Goal: Obtain resource: Download file/media

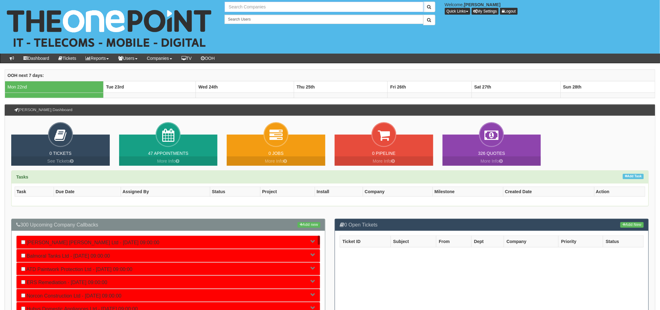
click at [237, 8] on input "text" at bounding box center [324, 7] width 199 height 11
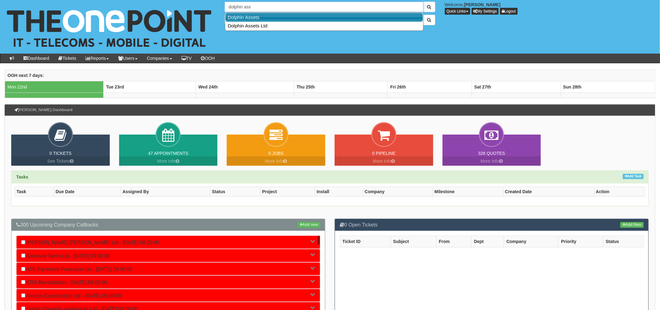
click at [277, 16] on link "Dolphin Assets" at bounding box center [323, 17] width 197 height 9
type input "Dolphin Assets"
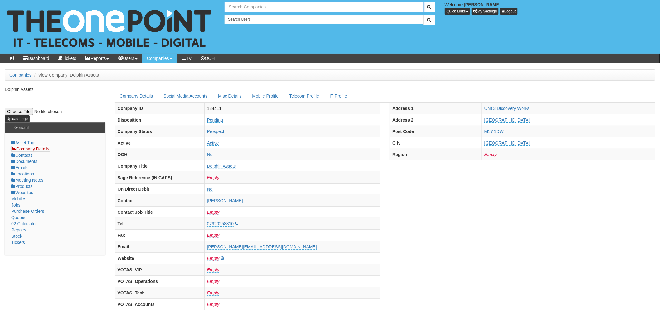
click at [269, 10] on input "text" at bounding box center [324, 7] width 199 height 11
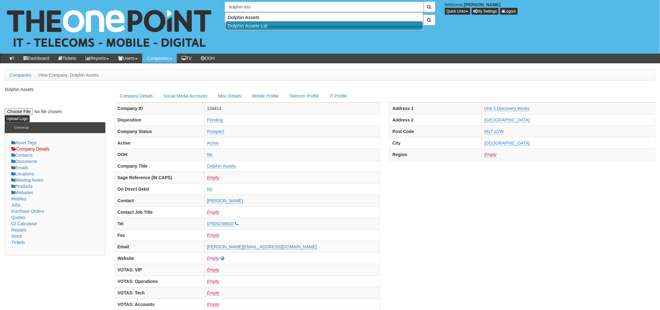
click at [275, 24] on link "Dolphin Assets Ltd" at bounding box center [323, 25] width 197 height 9
type input "Dolphin Assets Ltd"
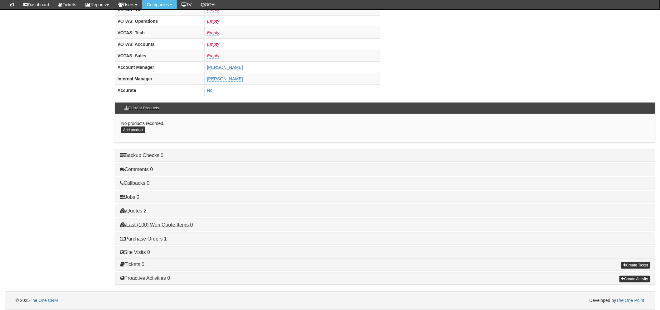
scroll to position [245, 0]
click at [159, 237] on link "Purchase Orders 1" at bounding box center [143, 238] width 47 height 5
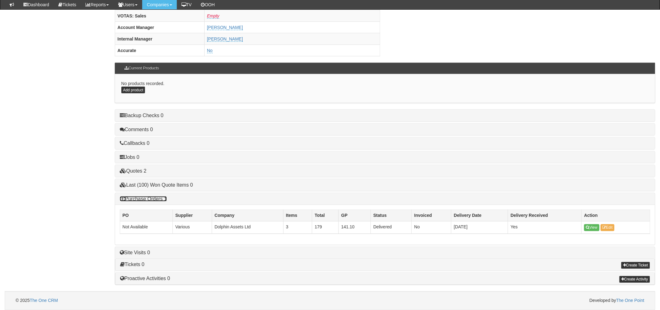
scroll to position [285, 0]
click at [590, 229] on link "View" at bounding box center [591, 228] width 15 height 7
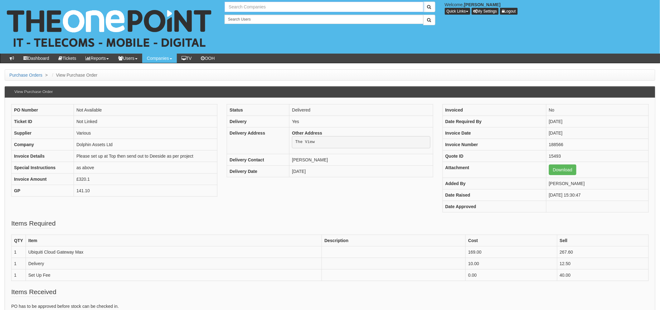
click at [289, 9] on input "text" at bounding box center [324, 7] width 199 height 11
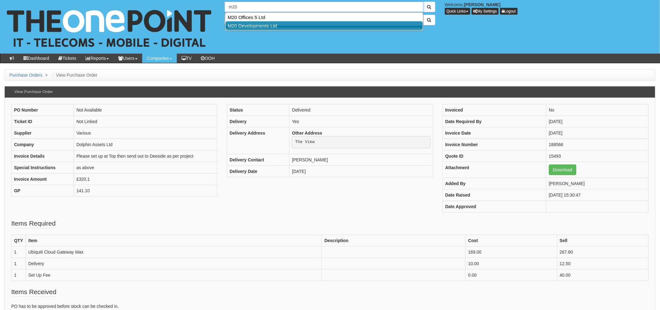
click at [282, 24] on link "M20 Developments Ltd" at bounding box center [323, 25] width 197 height 9
type input "M20 Developments Ltd"
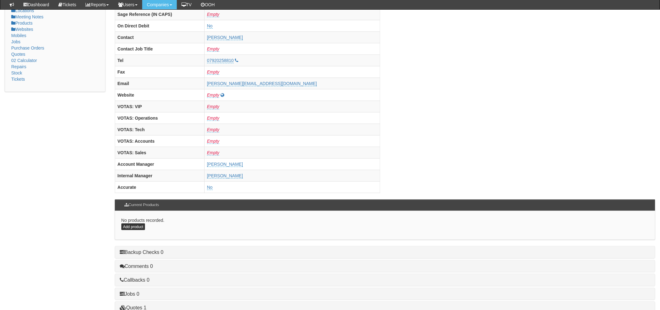
scroll to position [245, 0]
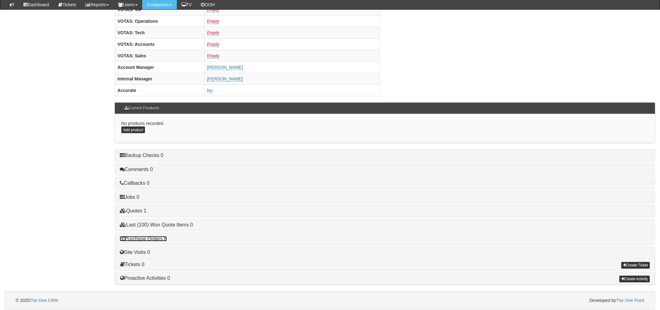
click at [160, 239] on link "Purchase Orders 6" at bounding box center [143, 238] width 47 height 5
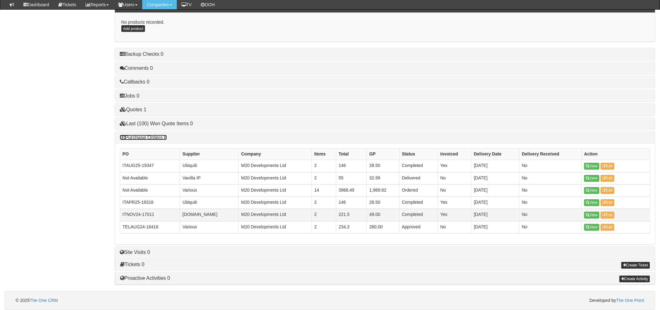
scroll to position [347, 0]
click at [594, 227] on link "View" at bounding box center [591, 227] width 15 height 7
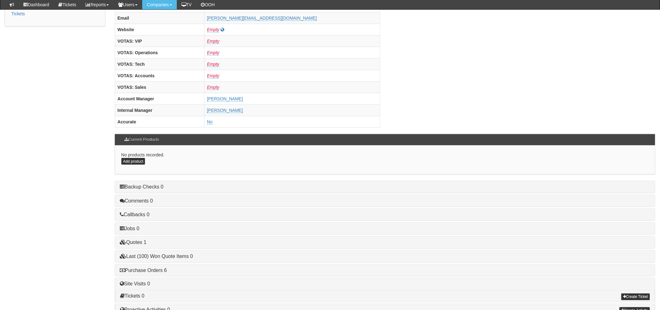
scroll to position [245, 0]
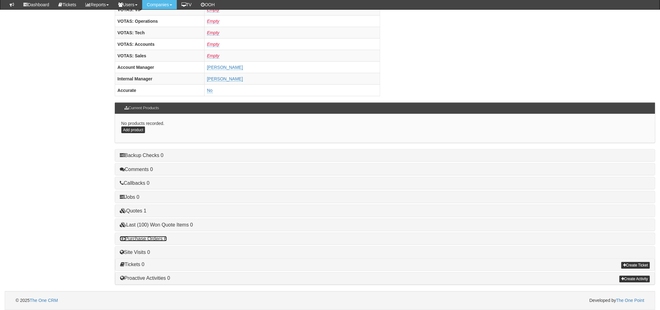
click at [160, 238] on link "Purchase Orders 6" at bounding box center [143, 238] width 47 height 5
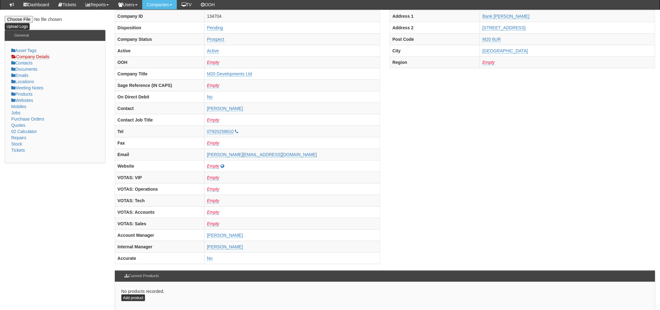
scroll to position [1, 0]
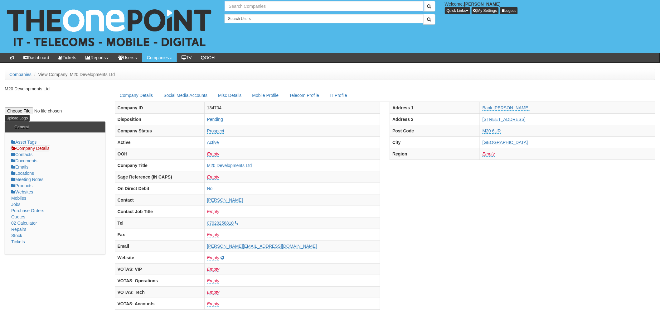
click at [272, 5] on input "text" at bounding box center [324, 6] width 199 height 11
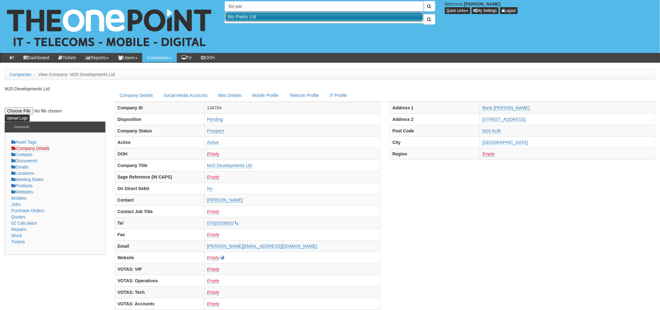
click at [291, 13] on link "Biz-Parks Ltd" at bounding box center [323, 16] width 197 height 9
type input "Biz-Parks Ltd"
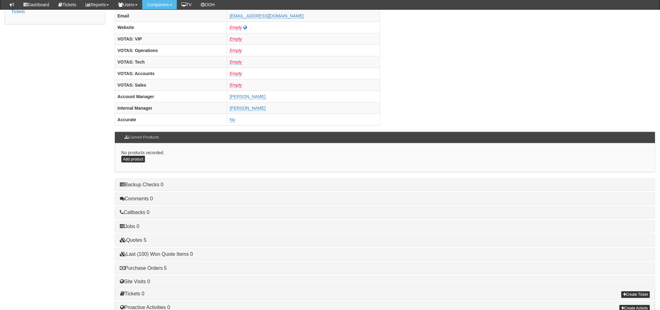
scroll to position [245, 0]
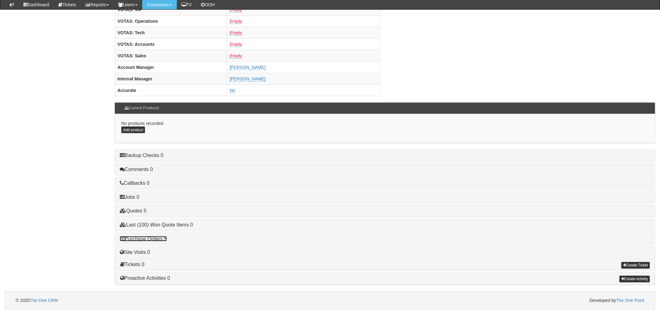
drag, startPoint x: 161, startPoint y: 238, endPoint x: 166, endPoint y: 238, distance: 4.7
click at [162, 238] on link "Purchase Orders 5" at bounding box center [143, 238] width 47 height 5
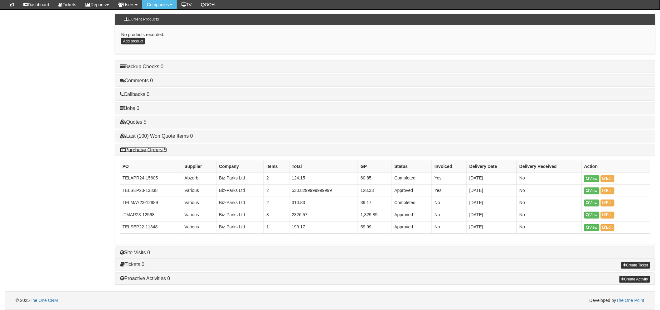
scroll to position [335, 0]
click at [593, 226] on link "View" at bounding box center [591, 228] width 15 height 7
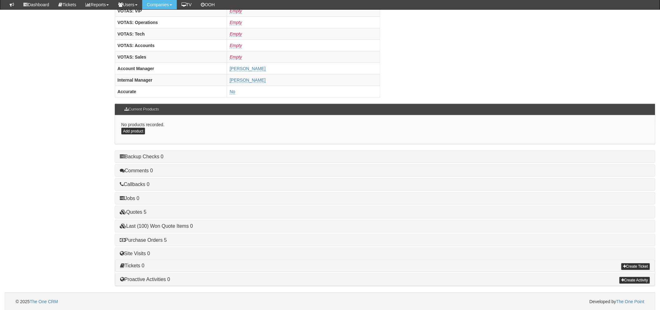
scroll to position [245, 0]
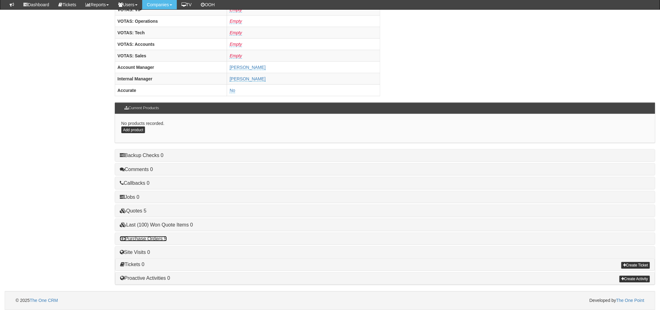
click at [162, 240] on link "Purchase Orders 5" at bounding box center [143, 238] width 47 height 5
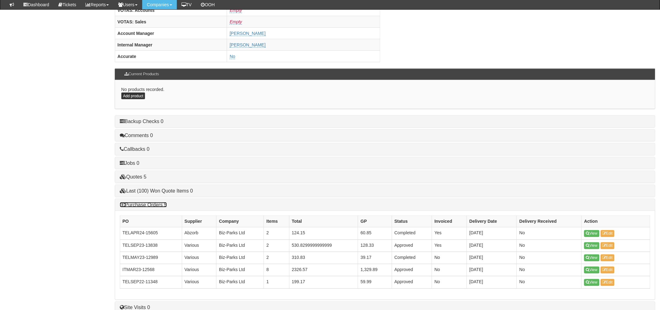
scroll to position [335, 0]
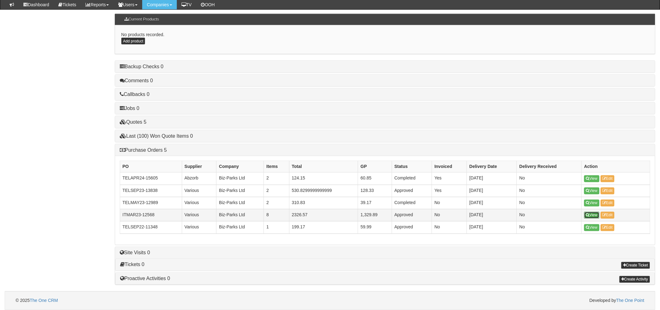
click at [588, 214] on icon at bounding box center [587, 216] width 3 height 4
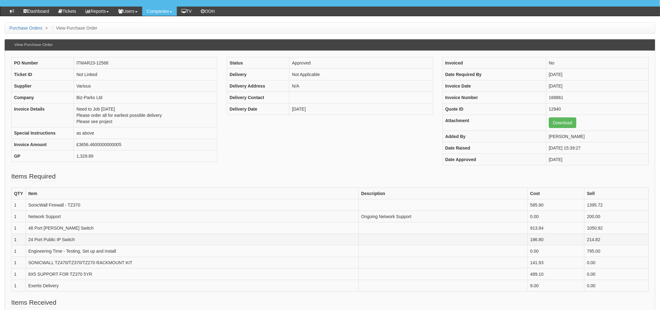
scroll to position [35, 0]
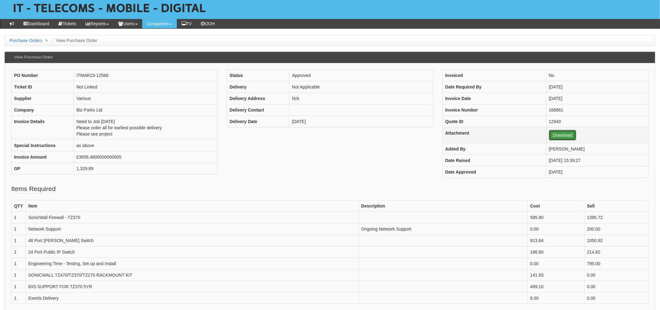
click at [550, 135] on link "Download" at bounding box center [562, 135] width 27 height 11
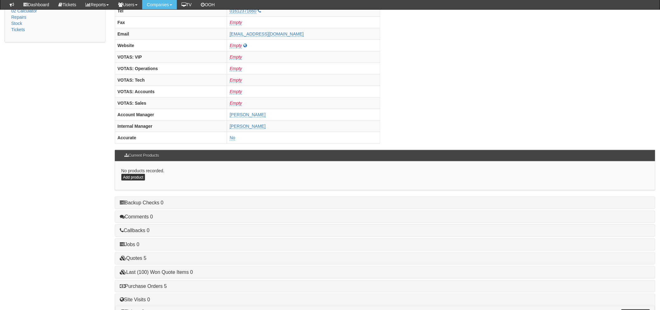
scroll to position [245, 0]
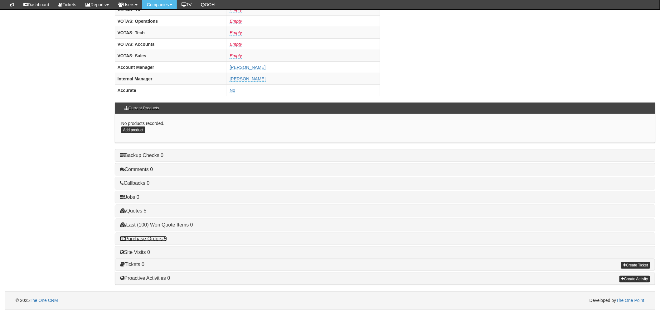
click at [153, 240] on link "Purchase Orders 5" at bounding box center [143, 238] width 47 height 5
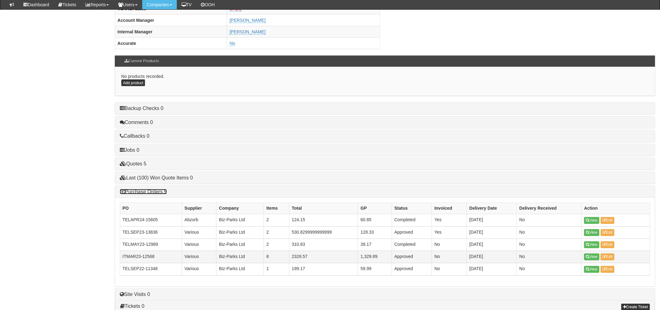
scroll to position [335, 0]
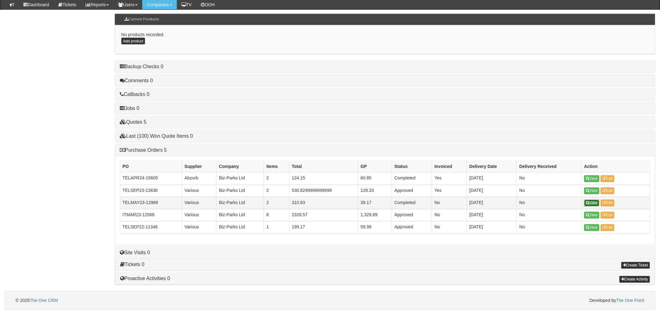
click at [598, 201] on link "View" at bounding box center [591, 203] width 15 height 7
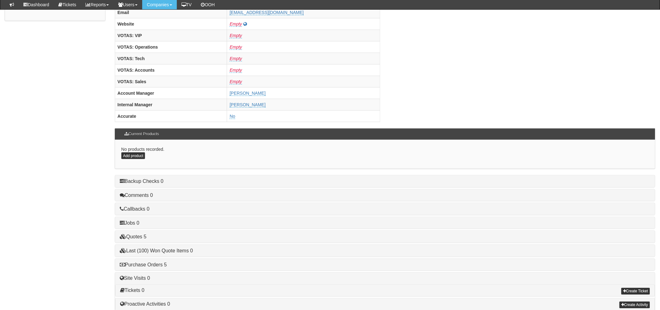
scroll to position [245, 0]
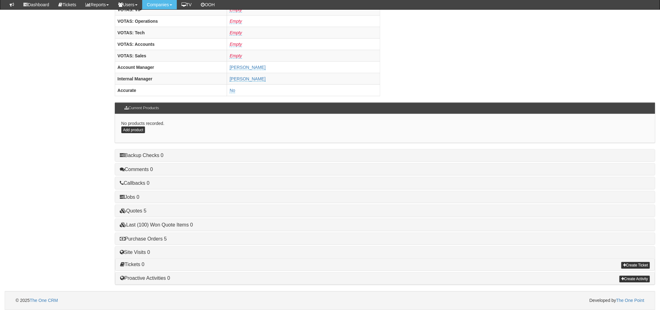
click at [165, 242] on div "Purchase Orders 5" at bounding box center [385, 239] width 540 height 12
click at [162, 238] on link "Purchase Orders 5" at bounding box center [143, 238] width 47 height 5
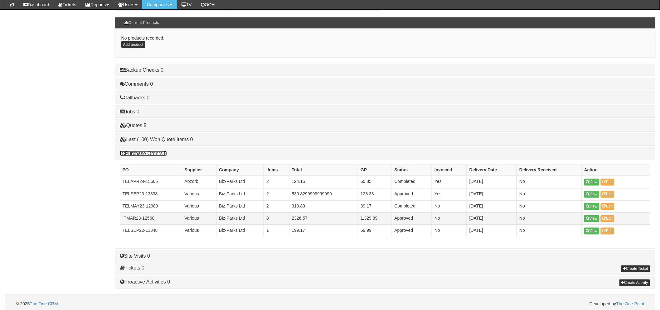
scroll to position [335, 0]
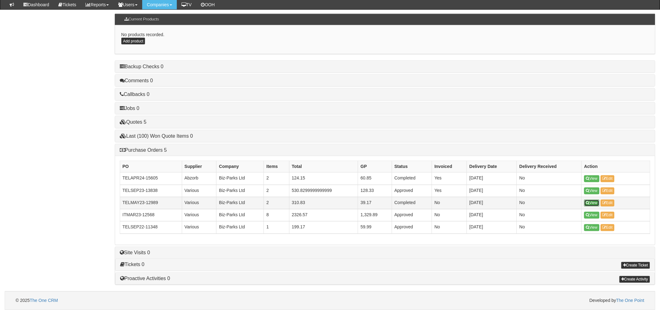
click at [594, 201] on link "View" at bounding box center [591, 203] width 15 height 7
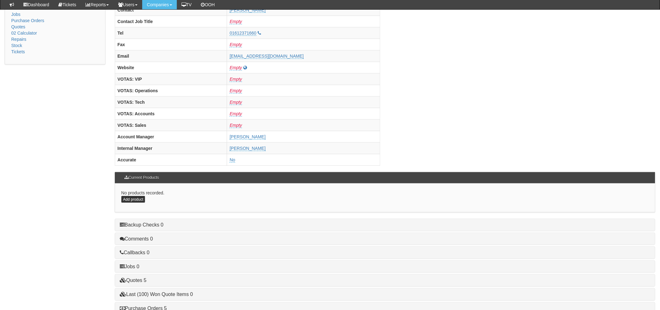
scroll to position [245, 0]
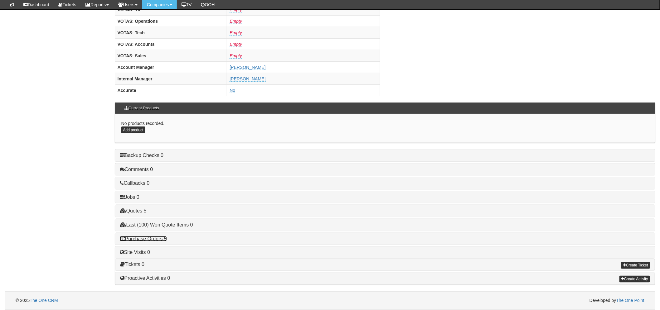
click at [156, 238] on link "Purchase Orders 5" at bounding box center [143, 238] width 47 height 5
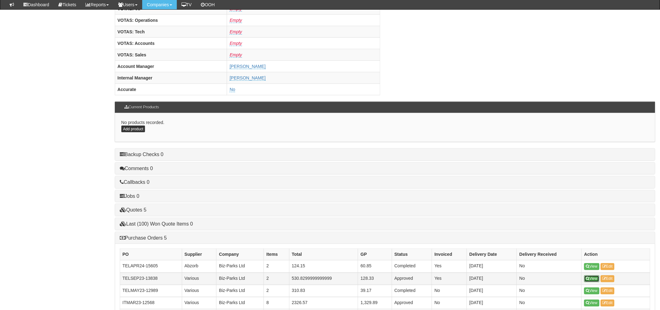
click at [597, 279] on link "View" at bounding box center [591, 279] width 15 height 7
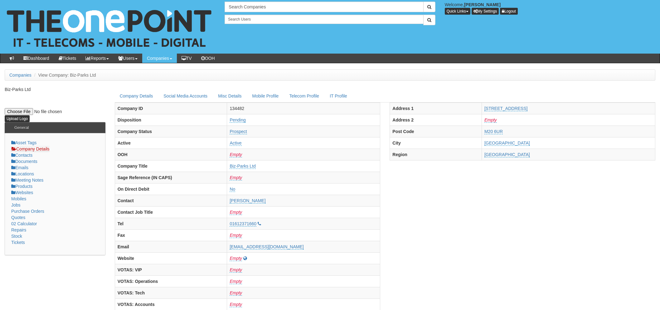
scroll to position [261, 0]
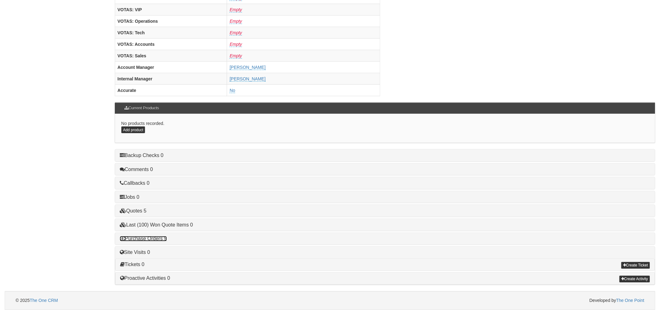
click at [158, 240] on link "Purchase Orders 5" at bounding box center [143, 238] width 47 height 5
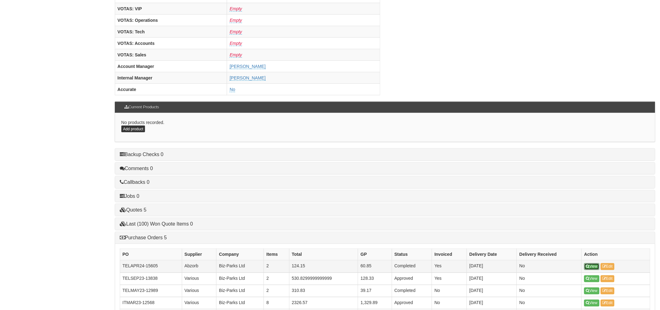
click at [595, 266] on link "View" at bounding box center [591, 267] width 15 height 7
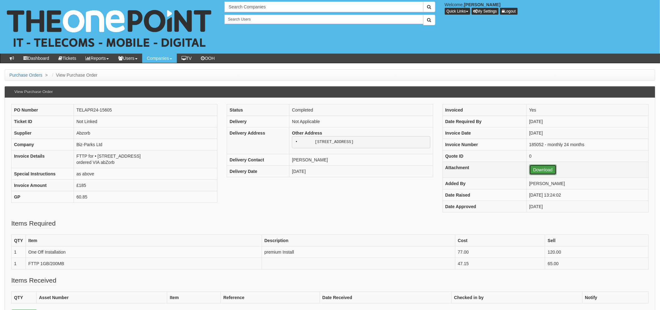
click at [539, 172] on link "Download" at bounding box center [542, 170] width 27 height 11
drag, startPoint x: 117, startPoint y: 169, endPoint x: 116, endPoint y: 164, distance: 4.5
click at [108, 156] on td "FTTP for • Unit 1, Links Commerce Park, Factory Road, Sandycroft, Flintshire, C…" at bounding box center [145, 159] width 143 height 18
click at [116, 163] on td "FTTP for • Unit 1, Links Commerce Park, Factory Road, Sandycroft, Flintshire, C…" at bounding box center [145, 159] width 143 height 18
drag, startPoint x: 116, startPoint y: 163, endPoint x: 102, endPoint y: 157, distance: 15.5
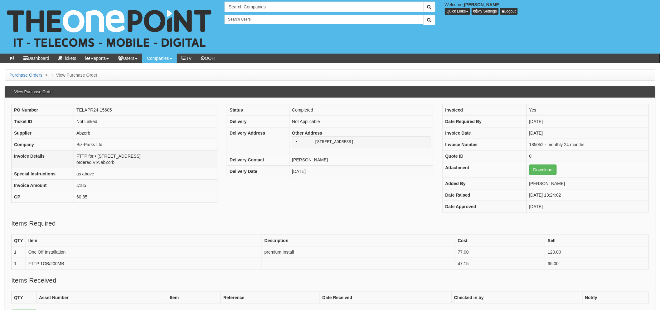
click at [102, 157] on td "FTTP for • Unit 1, Links Commerce Park, Factory Road, Sandycroft, Flintshire, C…" at bounding box center [145, 159] width 143 height 18
copy td "Unit 1, Links Commerce Park, Factory Road, Sandycroft, Flintshire, CH5 2QJ"
